Goal: Information Seeking & Learning: Learn about a topic

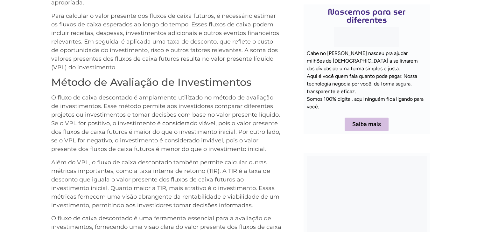
scroll to position [477, 0]
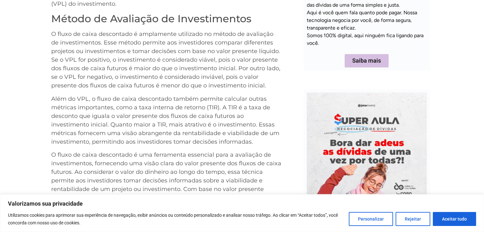
click at [198, 111] on p "Além do VPL, o fluxo de caixa descontado também permite calcular outras métrica…" at bounding box center [166, 121] width 230 height 52
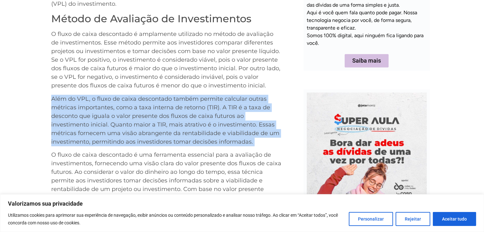
click at [198, 111] on p "Além do VPL, o fluxo de caixa descontado também permite calcular outras métrica…" at bounding box center [166, 121] width 230 height 52
click at [216, 117] on p "Além do VPL, o fluxo de caixa descontado também permite calcular outras métrica…" at bounding box center [166, 121] width 230 height 52
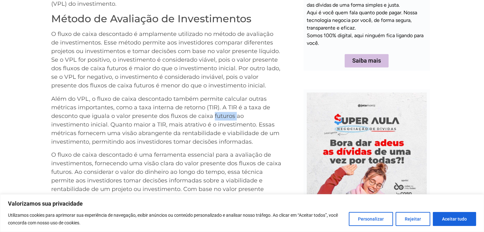
click at [216, 117] on p "Além do VPL, o fluxo de caixa descontado também permite calcular outras métrica…" at bounding box center [166, 121] width 230 height 52
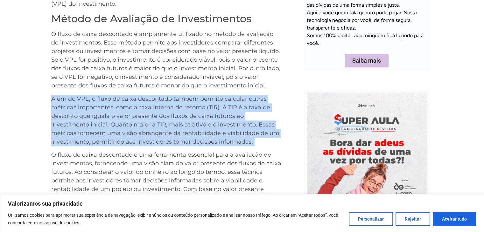
click at [216, 117] on p "Além do VPL, o fluxo de caixa descontado também permite calcular outras métrica…" at bounding box center [166, 121] width 230 height 52
click at [159, 117] on p "Além do VPL, o fluxo de caixa descontado também permite calcular outras métrica…" at bounding box center [166, 121] width 230 height 52
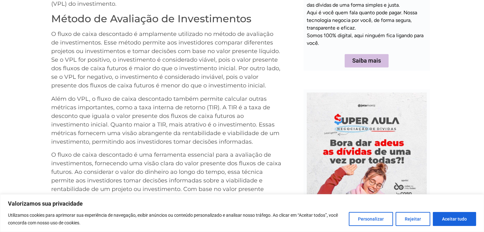
click at [133, 128] on p "Além do VPL, o fluxo de caixa descontado também permite calcular outras métrica…" at bounding box center [166, 121] width 230 height 52
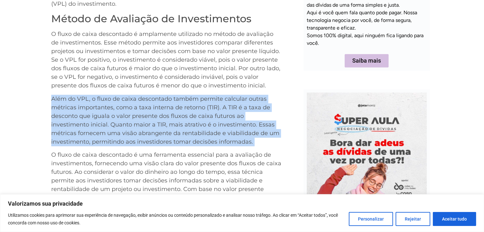
click at [133, 128] on p "Além do VPL, o fluxo de caixa descontado também permite calcular outras métrica…" at bounding box center [166, 121] width 230 height 52
click at [150, 112] on p "Além do VPL, o fluxo de caixa descontado também permite calcular outras métrica…" at bounding box center [166, 121] width 230 height 52
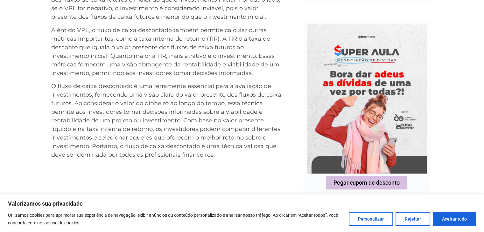
scroll to position [541, 0]
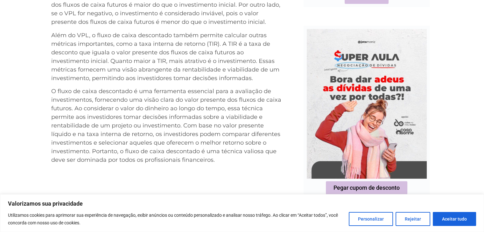
click at [151, 54] on p "Além do VPL, o fluxo de caixa descontado também permite calcular outras métrica…" at bounding box center [166, 57] width 230 height 52
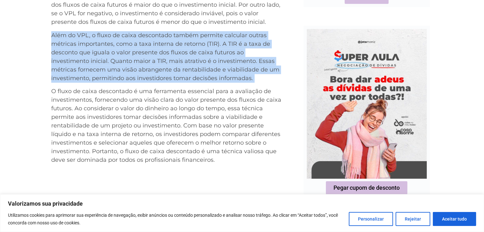
click at [151, 54] on p "Além do VPL, o fluxo de caixa descontado também permite calcular outras métrica…" at bounding box center [166, 57] width 230 height 52
click at [104, 67] on p "Além do VPL, o fluxo de caixa descontado também permite calcular outras métrica…" at bounding box center [166, 57] width 230 height 52
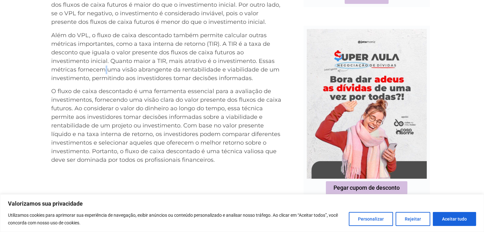
click at [104, 67] on p "Além do VPL, o fluxo de caixa descontado também permite calcular outras métrica…" at bounding box center [166, 57] width 230 height 52
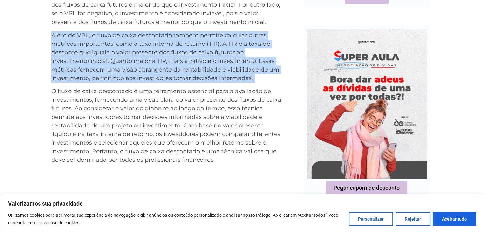
click at [104, 67] on p "Além do VPL, o fluxo de caixa descontado também permite calcular outras métrica…" at bounding box center [166, 57] width 230 height 52
click at [141, 51] on p "Além do VPL, o fluxo de caixa descontado também permite calcular outras métrica…" at bounding box center [166, 57] width 230 height 52
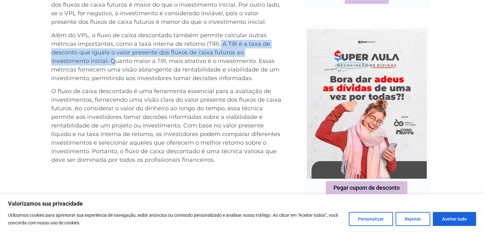
drag, startPoint x: 220, startPoint y: 45, endPoint x: 113, endPoint y: 62, distance: 107.8
click at [113, 62] on p "Além do VPL, o fluxo de caixa descontado também permite calcular outras métrica…" at bounding box center [166, 57] width 230 height 52
click at [122, 65] on p "Além do VPL, o fluxo de caixa descontado também permite calcular outras métrica…" at bounding box center [166, 57] width 230 height 52
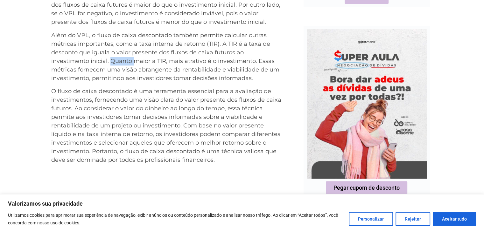
click at [122, 65] on p "Além do VPL, o fluxo de caixa descontado também permite calcular outras métrica…" at bounding box center [166, 57] width 230 height 52
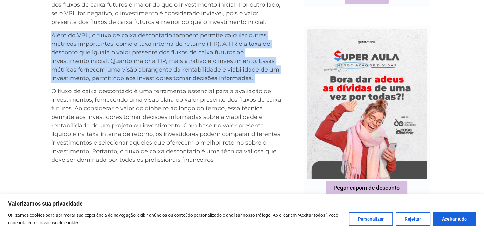
click at [122, 65] on p "Além do VPL, o fluxo de caixa descontado também permite calcular outras métrica…" at bounding box center [166, 57] width 230 height 52
click at [147, 74] on p "Além do VPL, o fluxo de caixa descontado também permite calcular outras métrica…" at bounding box center [166, 57] width 230 height 52
